Goal: Information Seeking & Learning: Learn about a topic

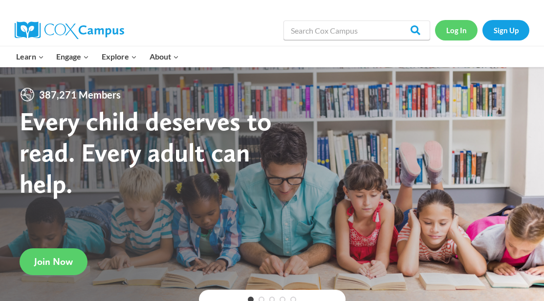
click at [457, 32] on link "Log In" at bounding box center [456, 30] width 43 height 20
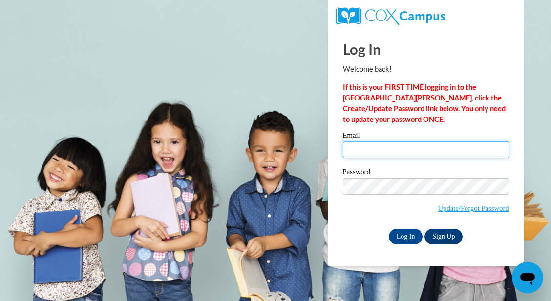
click at [398, 144] on input "Email" at bounding box center [426, 150] width 166 height 17
type input "tkoeppen@cambridge.k12.wi.us"
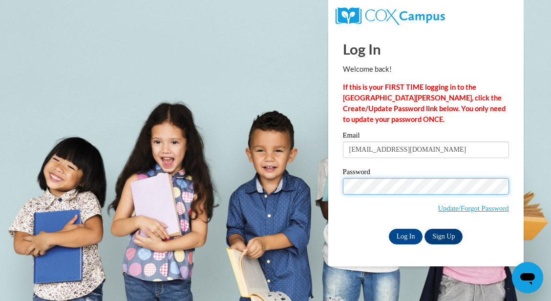
click at [389, 229] on input "Log In" at bounding box center [406, 237] width 34 height 16
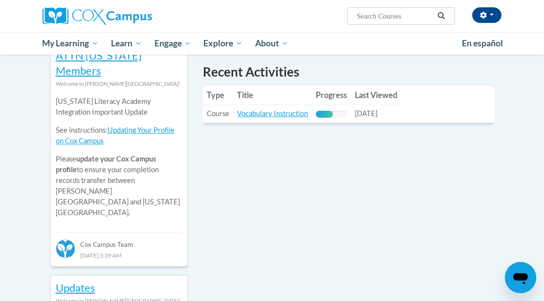
scroll to position [349, 0]
click at [259, 113] on link "Vocabulary Instruction" at bounding box center [272, 113] width 71 height 8
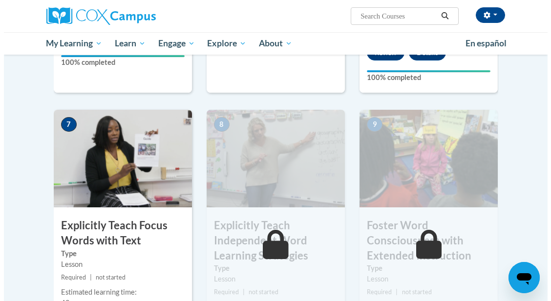
scroll to position [773, 0]
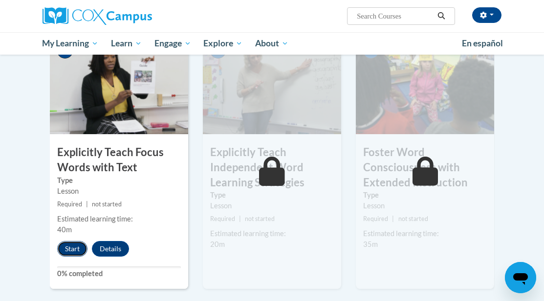
click at [73, 241] on button "Start" at bounding box center [72, 249] width 30 height 16
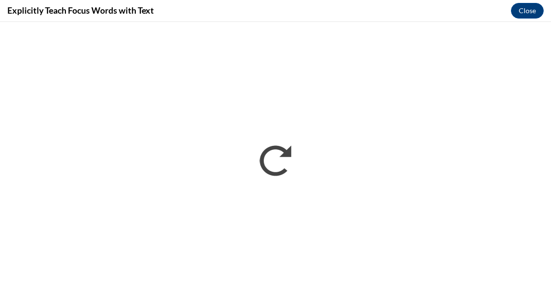
scroll to position [0, 0]
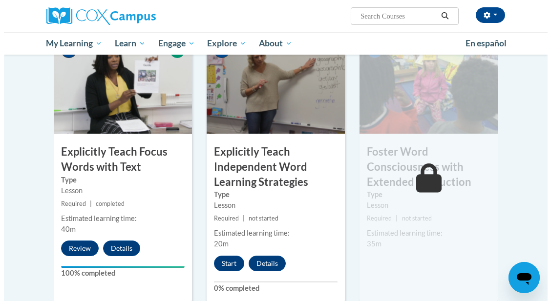
scroll to position [776, 0]
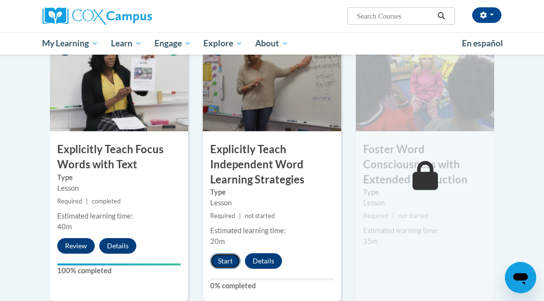
click at [222, 254] on button "Start" at bounding box center [225, 262] width 30 height 16
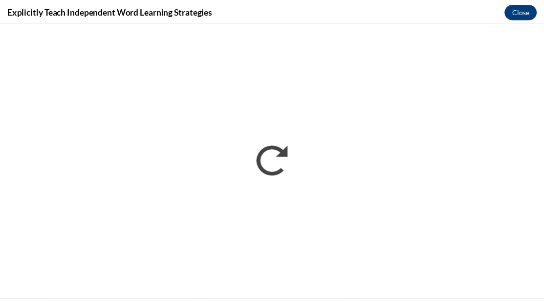
scroll to position [0, 0]
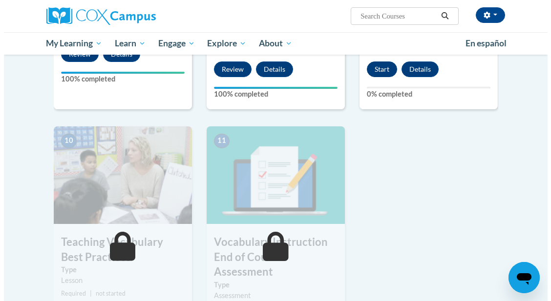
scroll to position [967, 0]
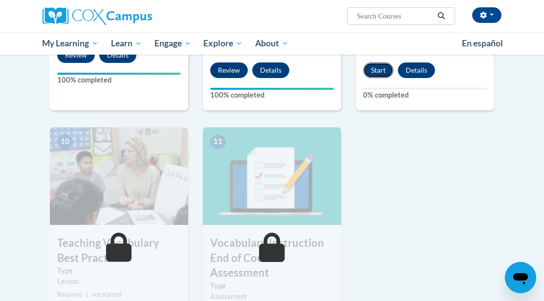
click at [380, 63] on button "Start" at bounding box center [378, 71] width 30 height 16
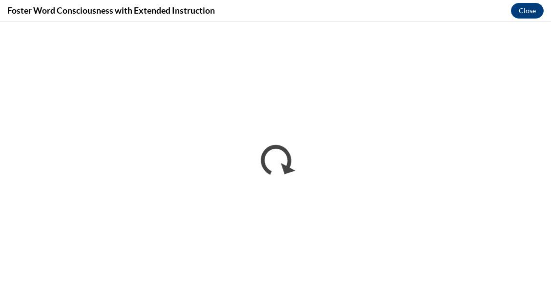
scroll to position [0, 0]
